Goal: Task Accomplishment & Management: Use online tool/utility

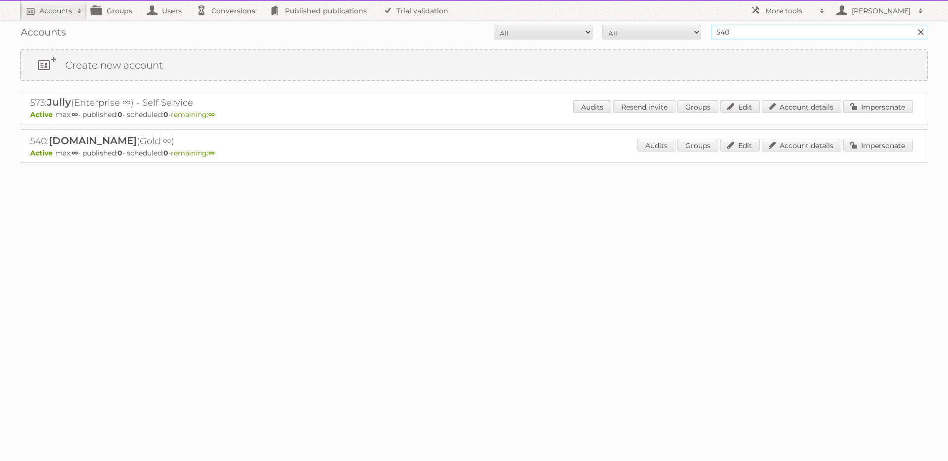
click at [736, 31] on input "540" at bounding box center [819, 32] width 217 height 15
drag, startPoint x: 705, startPoint y: 25, endPoint x: 687, endPoint y: 23, distance: 17.9
click at [689, 22] on div "Accounts All Active Expired Pending All Paid Trials Self service 540 Search" at bounding box center [474, 32] width 908 height 25
type input "620"
click at [913, 25] on input "Search" at bounding box center [920, 32] width 15 height 15
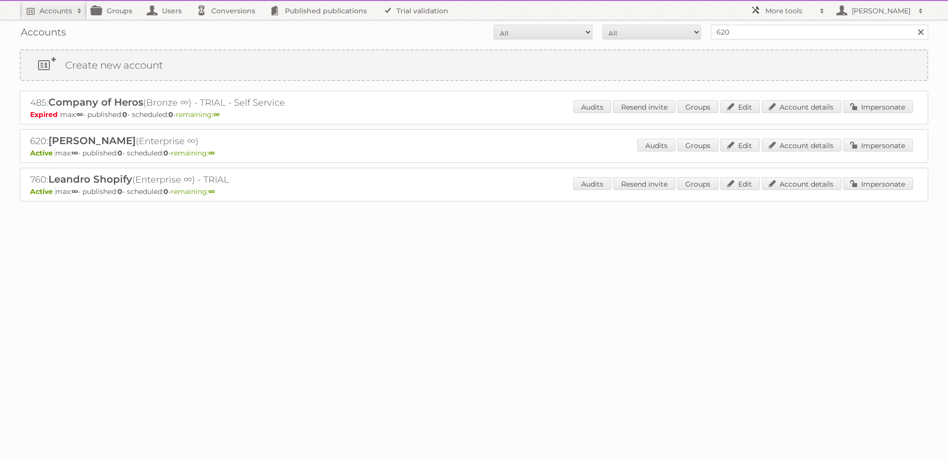
click at [774, 8] on h2 "More tools" at bounding box center [789, 11] width 49 height 10
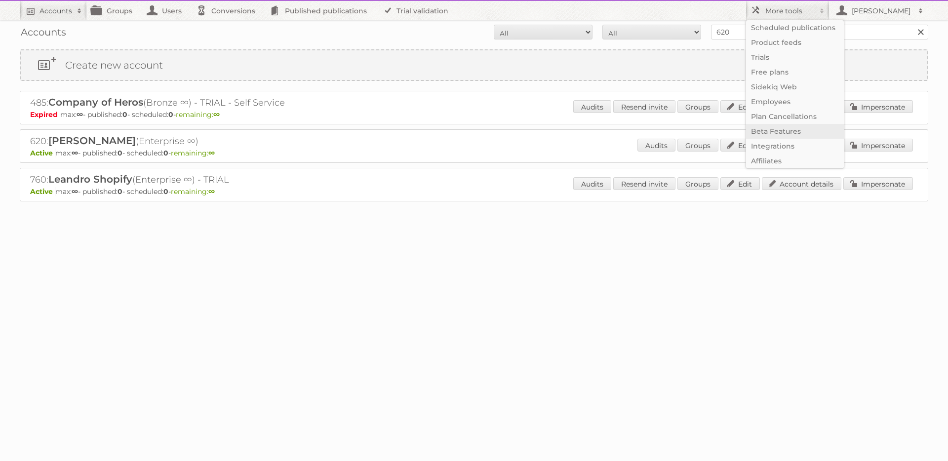
click at [773, 134] on link "Beta Features" at bounding box center [795, 131] width 98 height 15
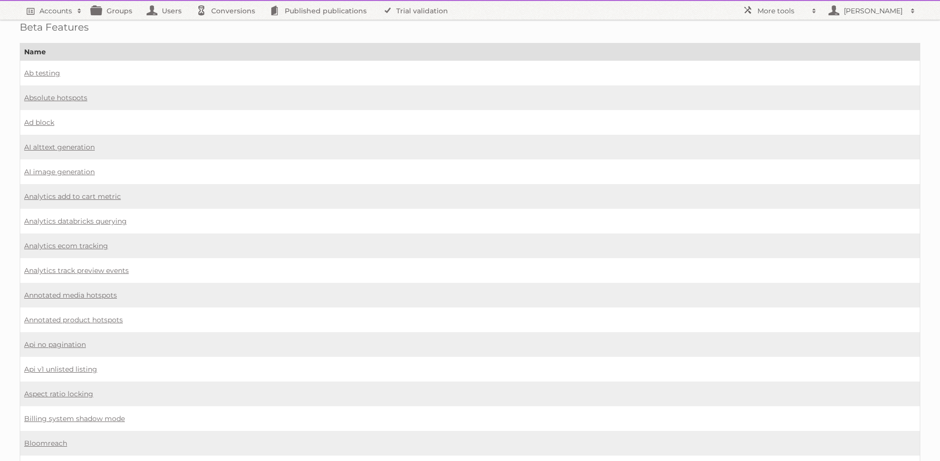
scroll to position [191, 0]
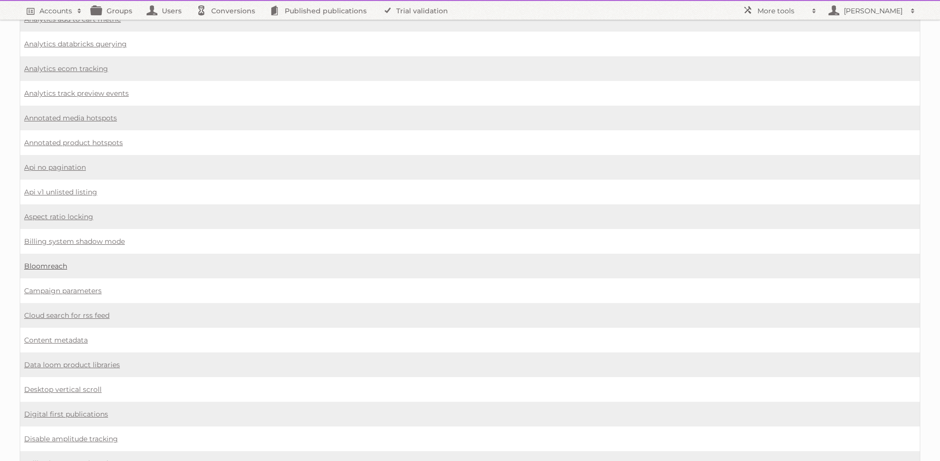
click at [47, 262] on link "Bloomreach" at bounding box center [45, 266] width 43 height 9
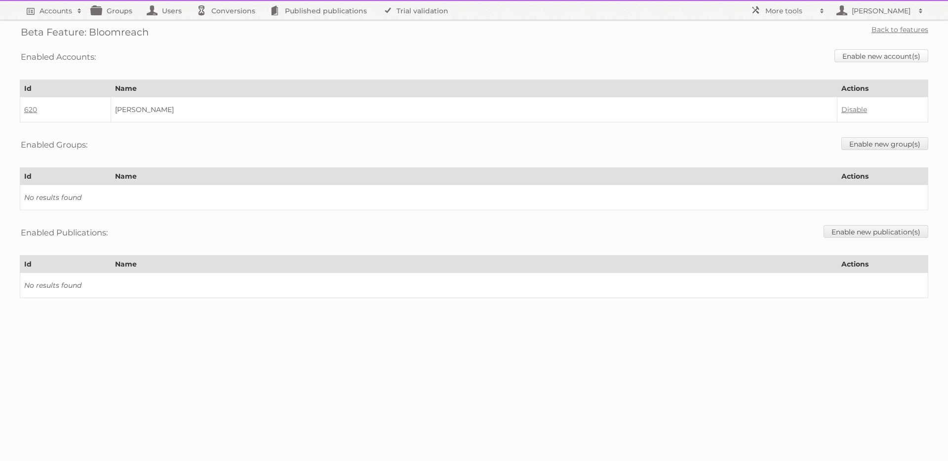
click at [864, 54] on link "Enable new account(s)" at bounding box center [881, 55] width 94 height 13
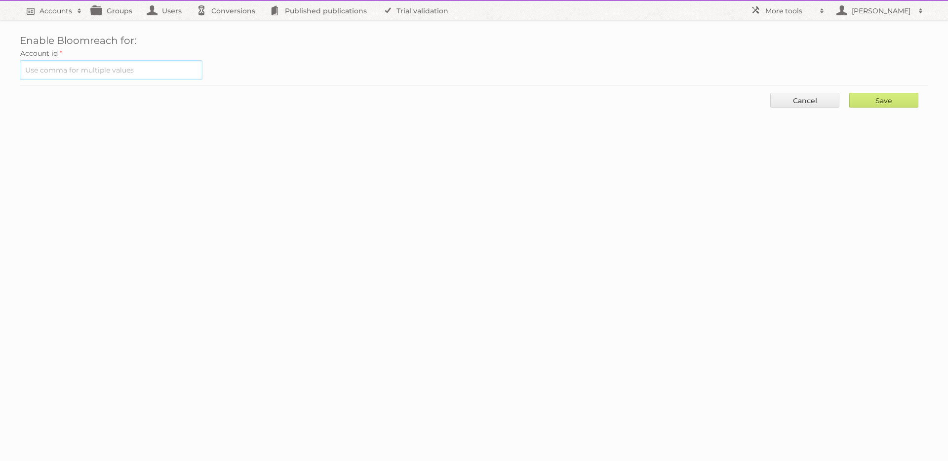
click at [77, 67] on input "text" at bounding box center [111, 70] width 183 height 20
type input "540"
click at [877, 97] on input "Save" at bounding box center [883, 100] width 69 height 15
type input "..."
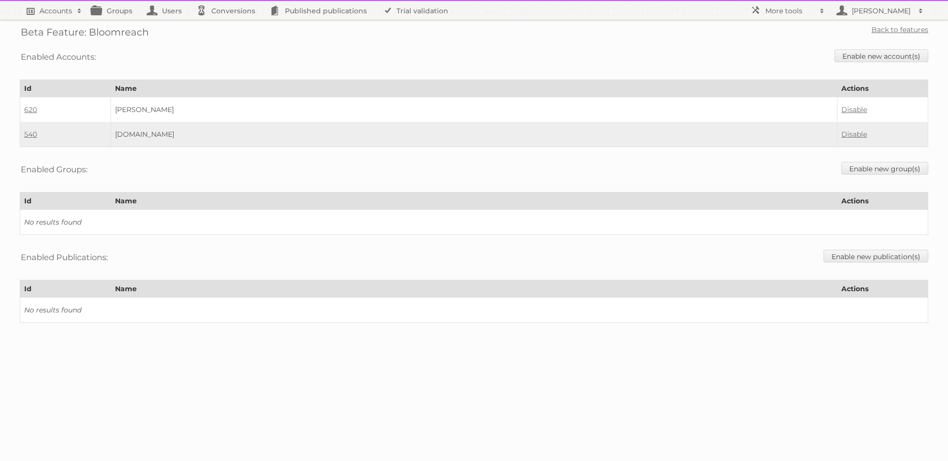
click at [49, 11] on h2 "Accounts" at bounding box center [55, 11] width 33 height 10
type input"] "620"
click at [228, 25] on input "Search" at bounding box center [235, 32] width 15 height 15
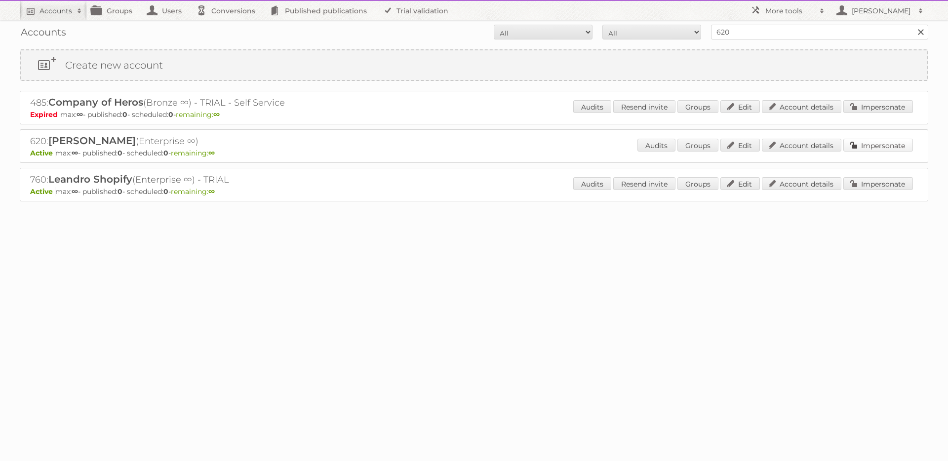
click at [870, 147] on link "Impersonate" at bounding box center [878, 145] width 70 height 13
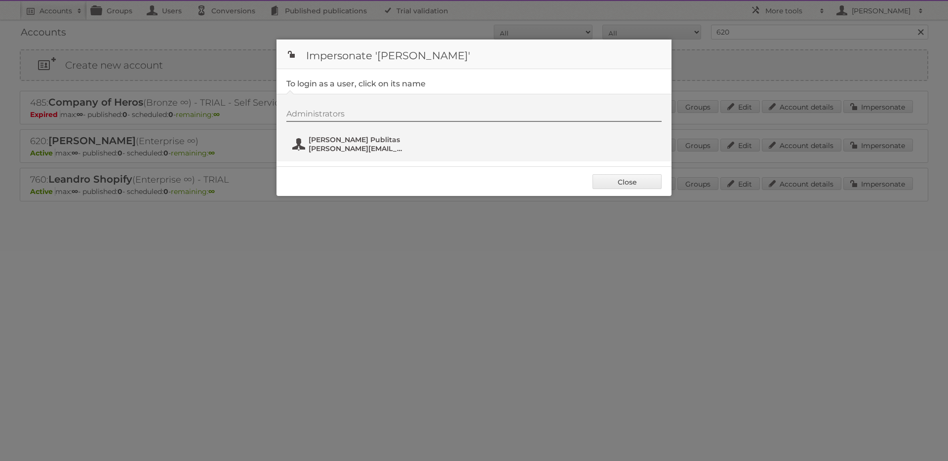
click at [314, 145] on span "[PERSON_NAME][EMAIL_ADDRESS][DOMAIN_NAME]" at bounding box center [357, 148] width 96 height 9
